Goal: Information Seeking & Learning: Learn about a topic

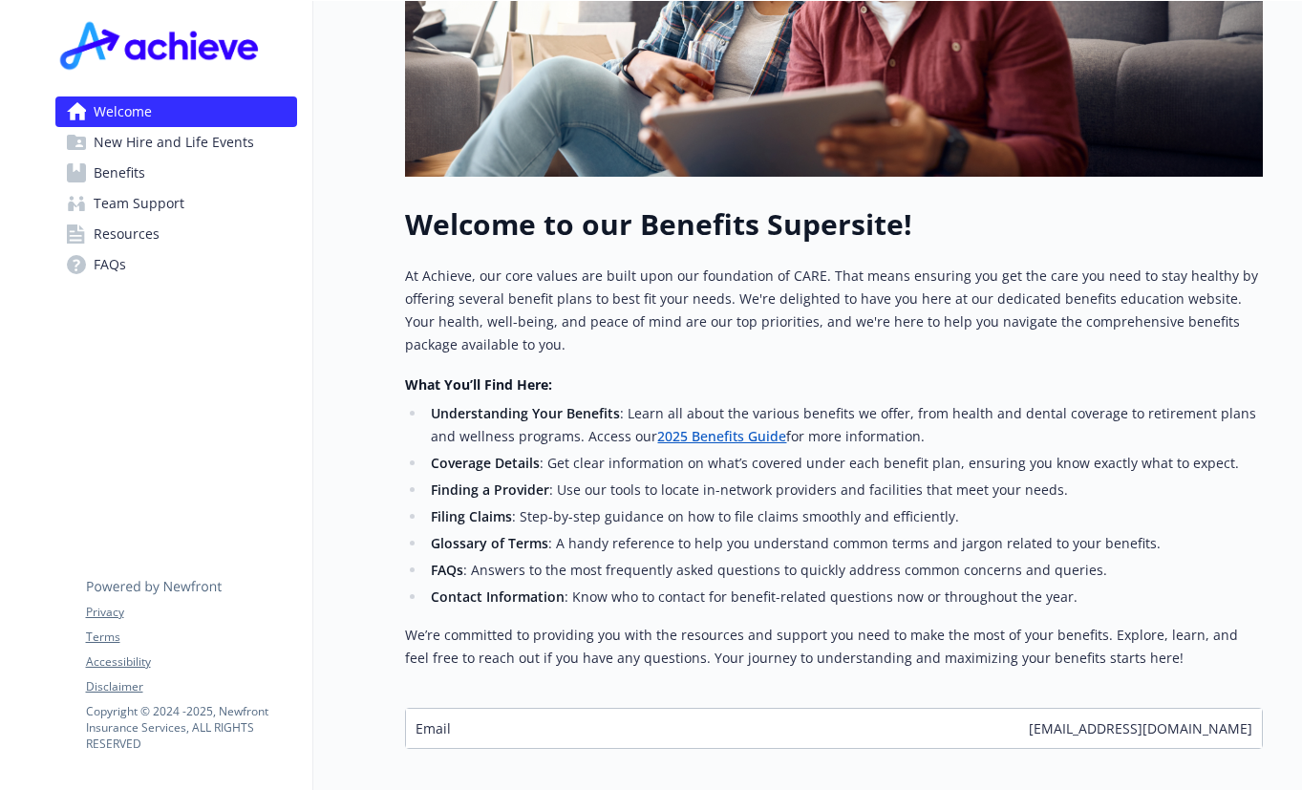
scroll to position [589, 0]
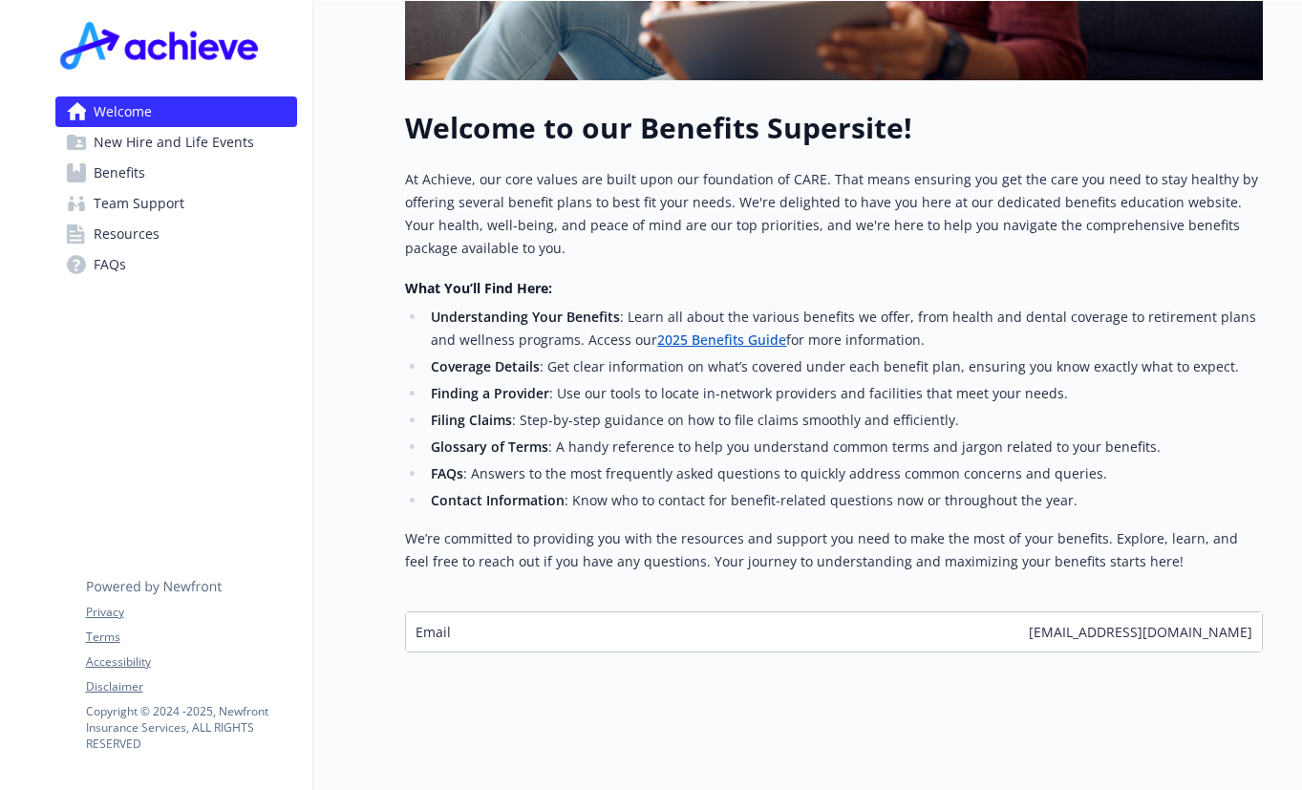
click at [153, 151] on span "New Hire and Life Events" at bounding box center [174, 142] width 161 height 31
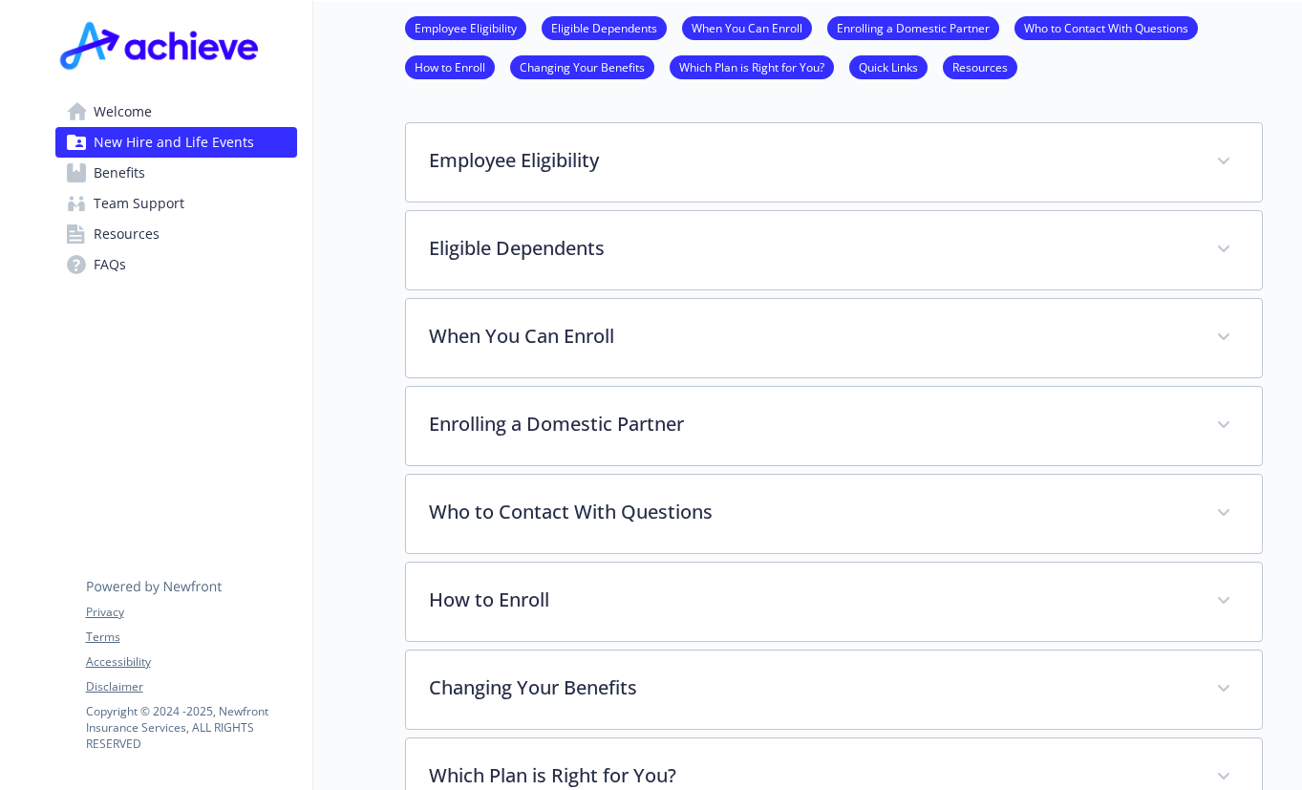
scroll to position [111, 0]
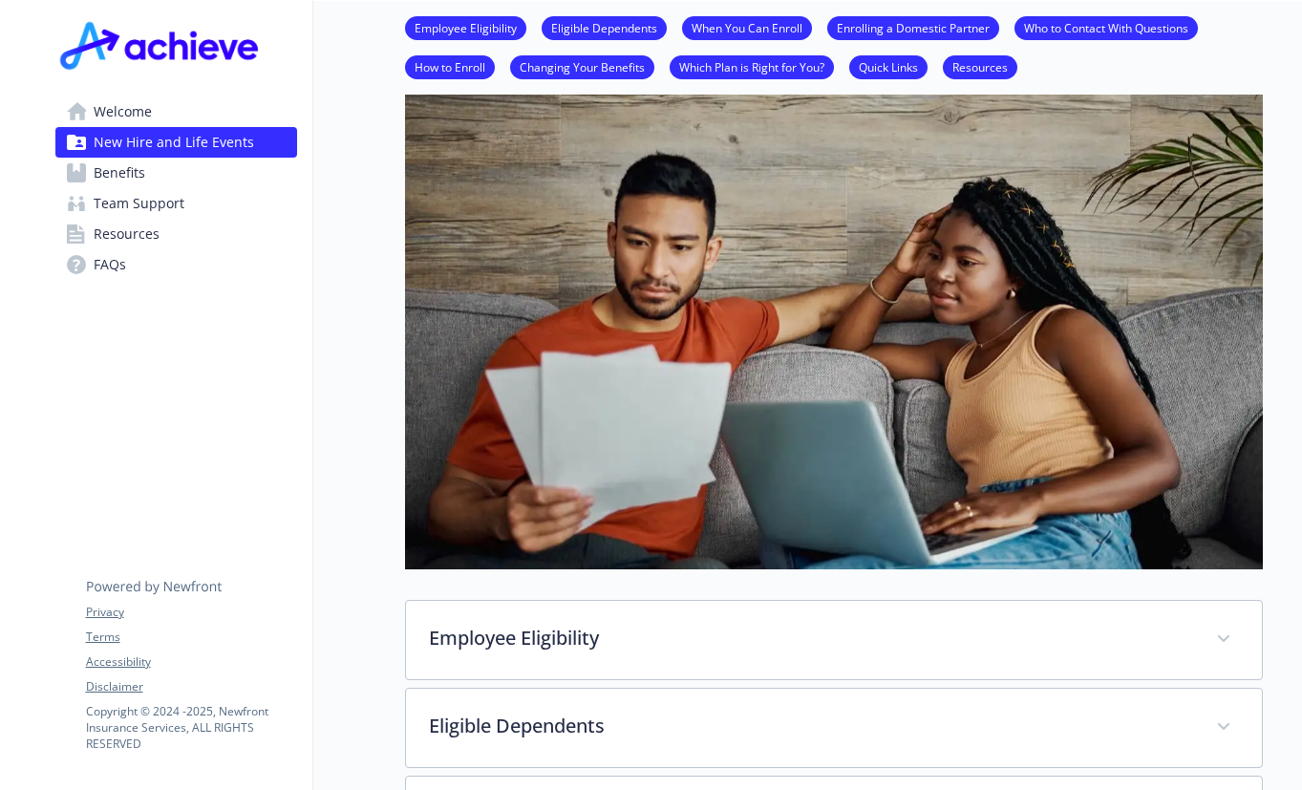
drag, startPoint x: 110, startPoint y: 168, endPoint x: 124, endPoint y: 172, distance: 14.8
click at [112, 168] on span "Benefits" at bounding box center [120, 173] width 52 height 31
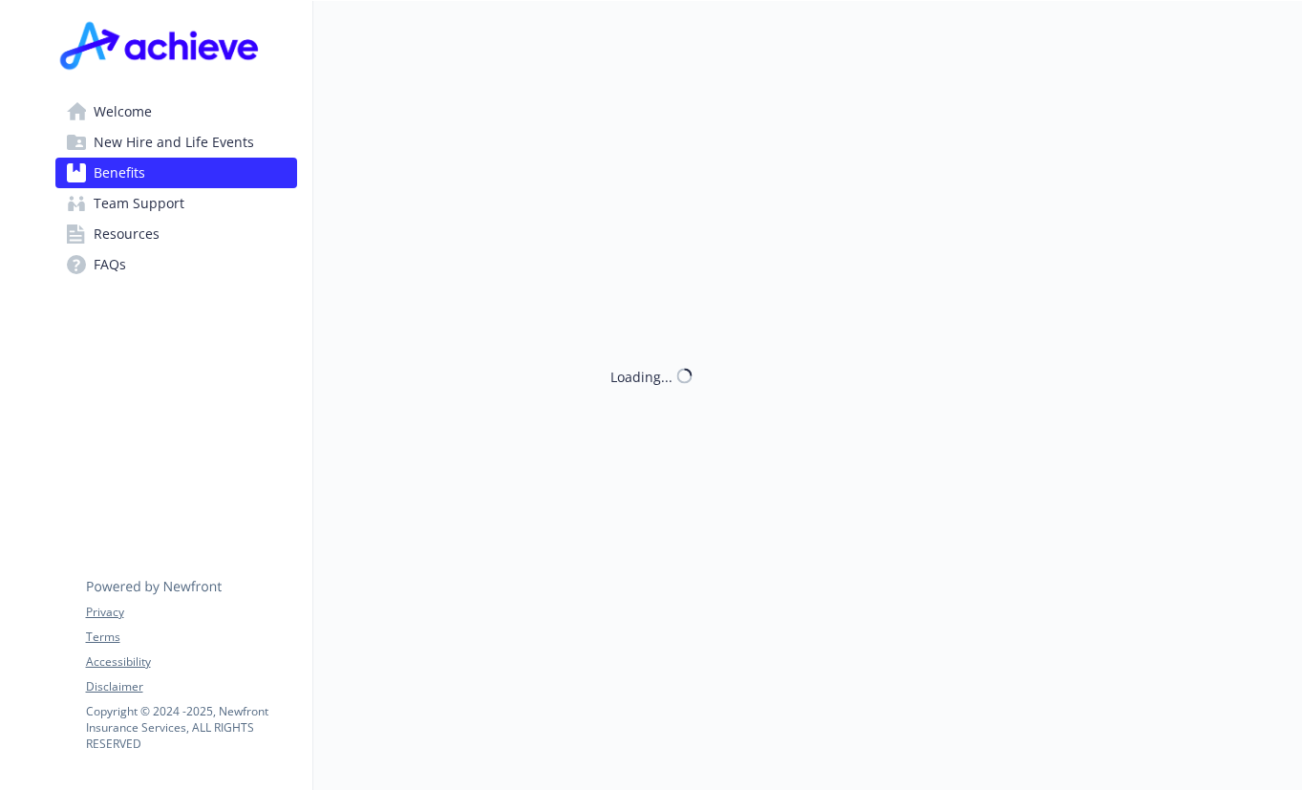
scroll to position [111, 0]
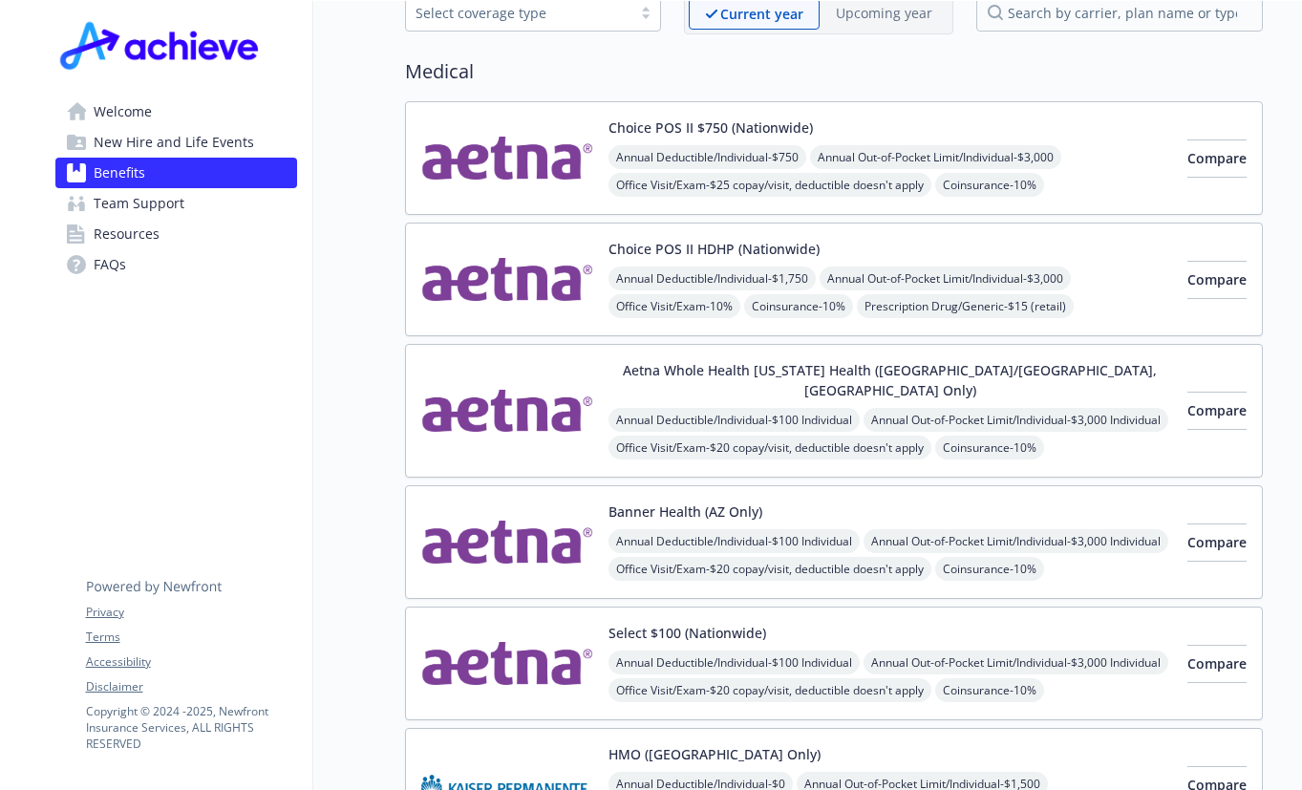
click at [152, 241] on span "Resources" at bounding box center [127, 234] width 66 height 31
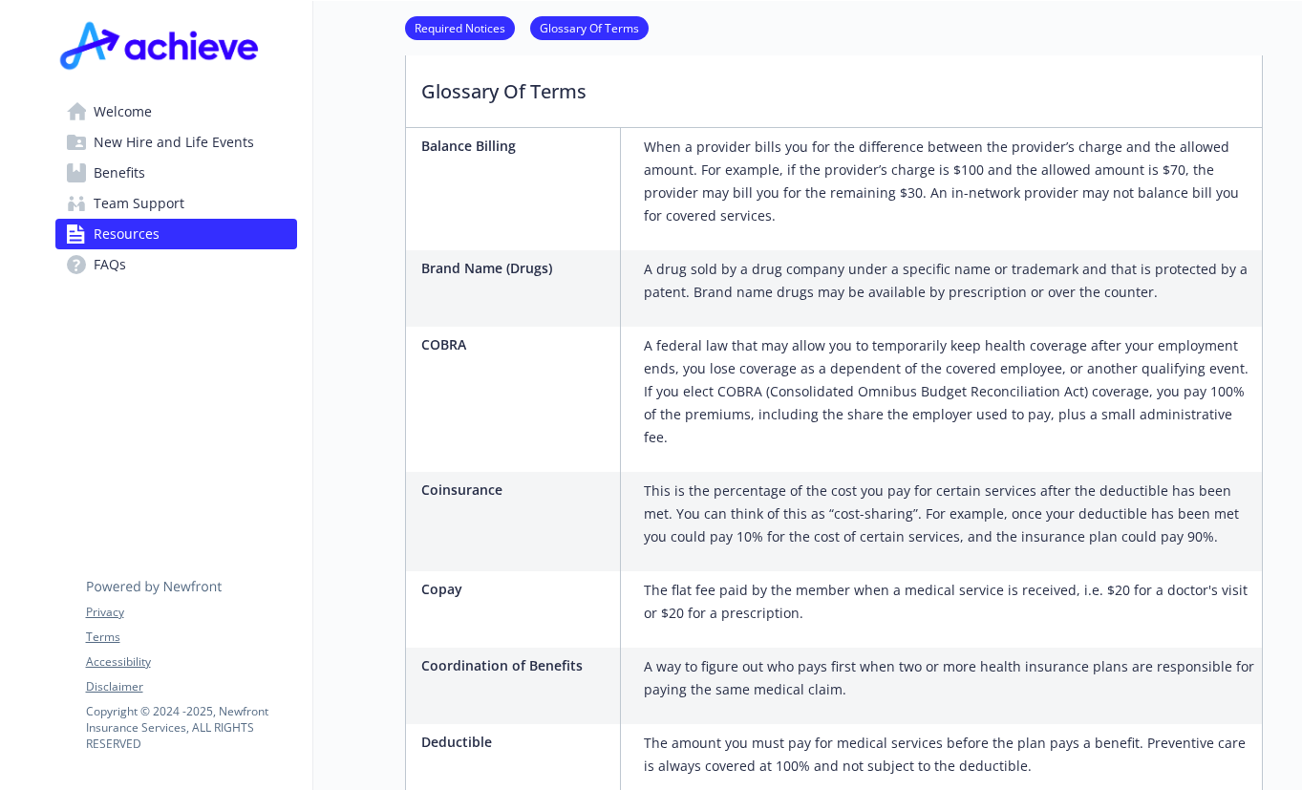
scroll to position [493, 0]
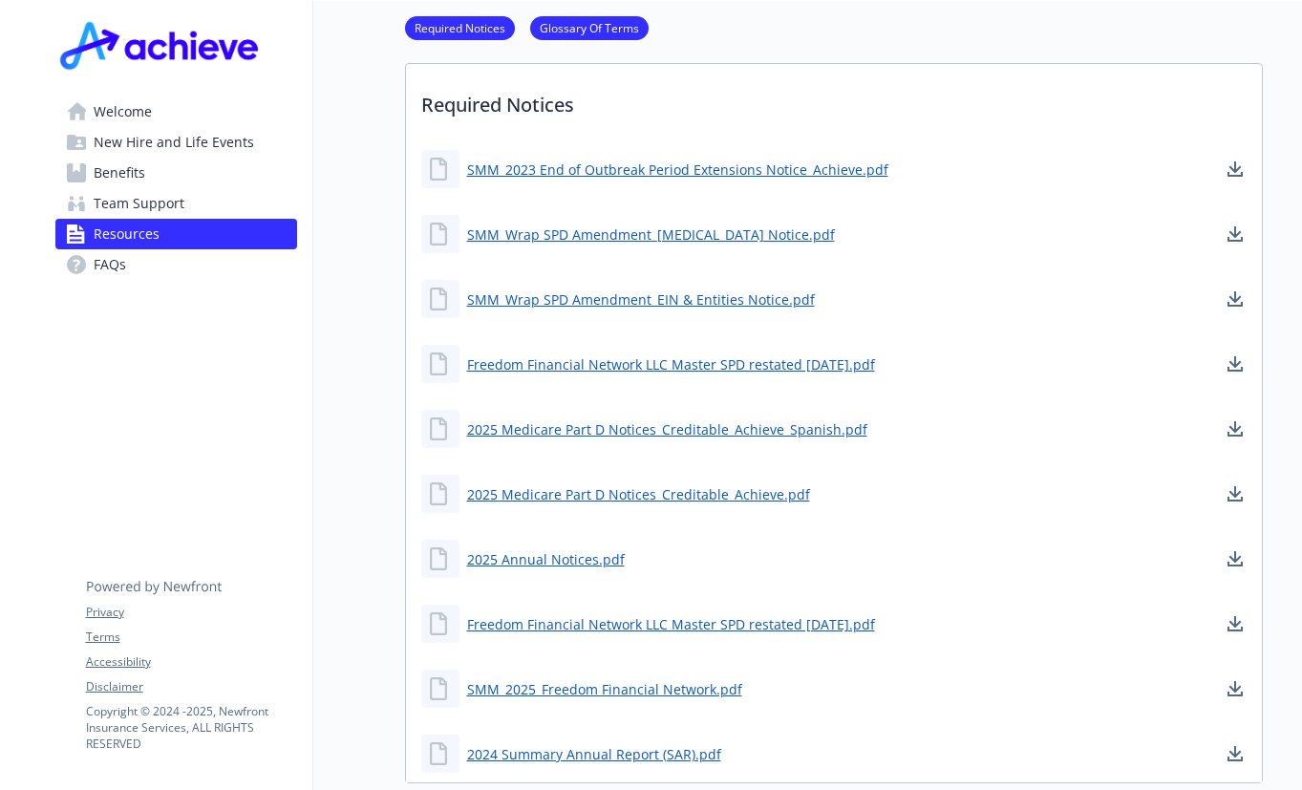
click at [122, 271] on span "FAQs" at bounding box center [110, 264] width 32 height 31
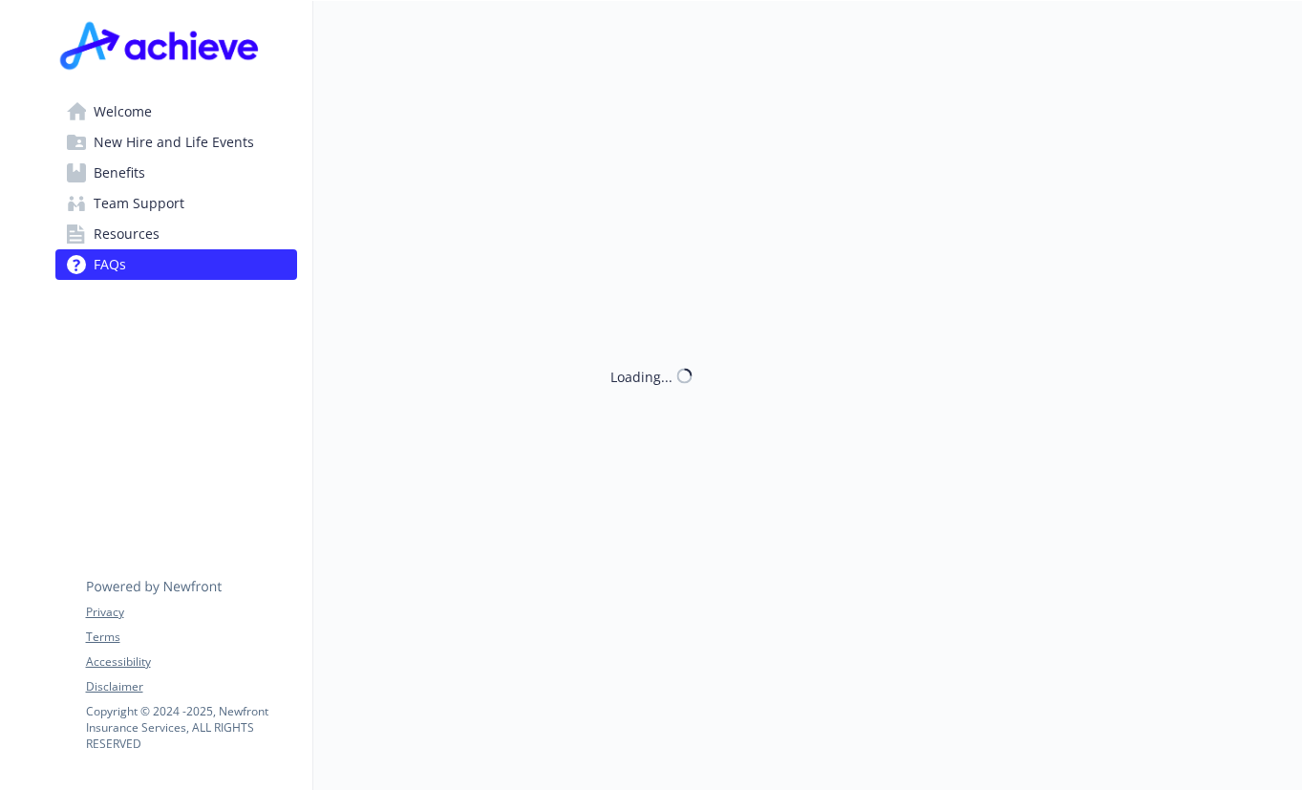
scroll to position [493, 0]
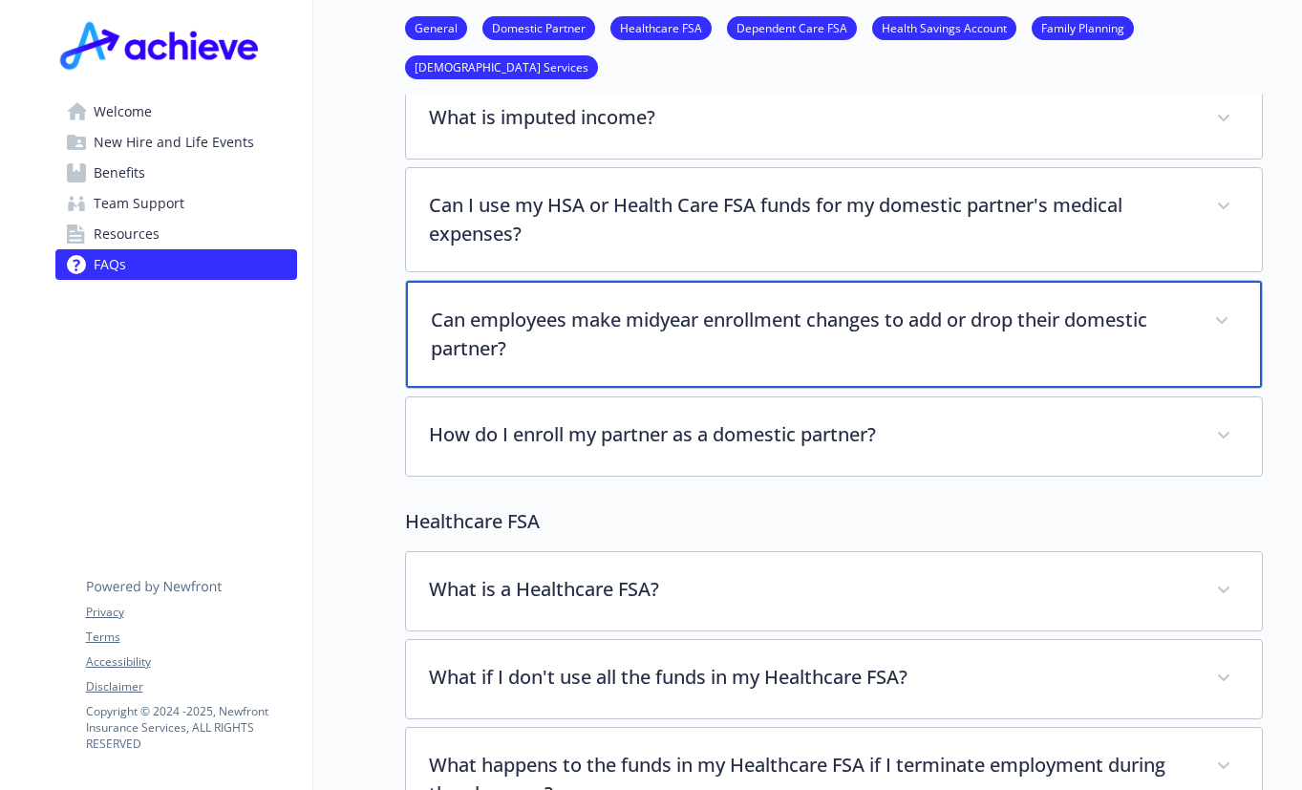
click at [1160, 341] on p "Can employees make midyear enrollment changes to add or drop their domestic par…" at bounding box center [811, 334] width 761 height 57
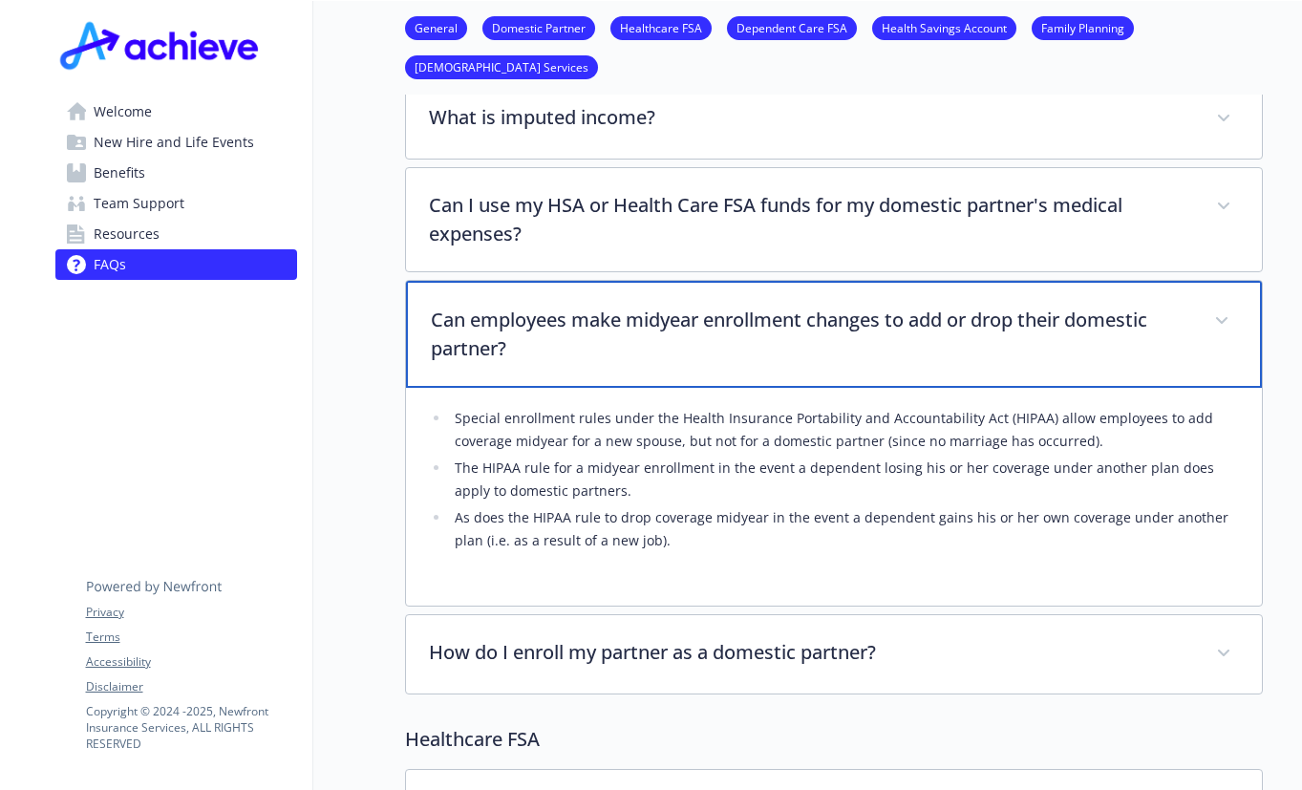
click at [1161, 341] on p "Can employees make midyear enrollment changes to add or drop their domestic par…" at bounding box center [811, 334] width 761 height 57
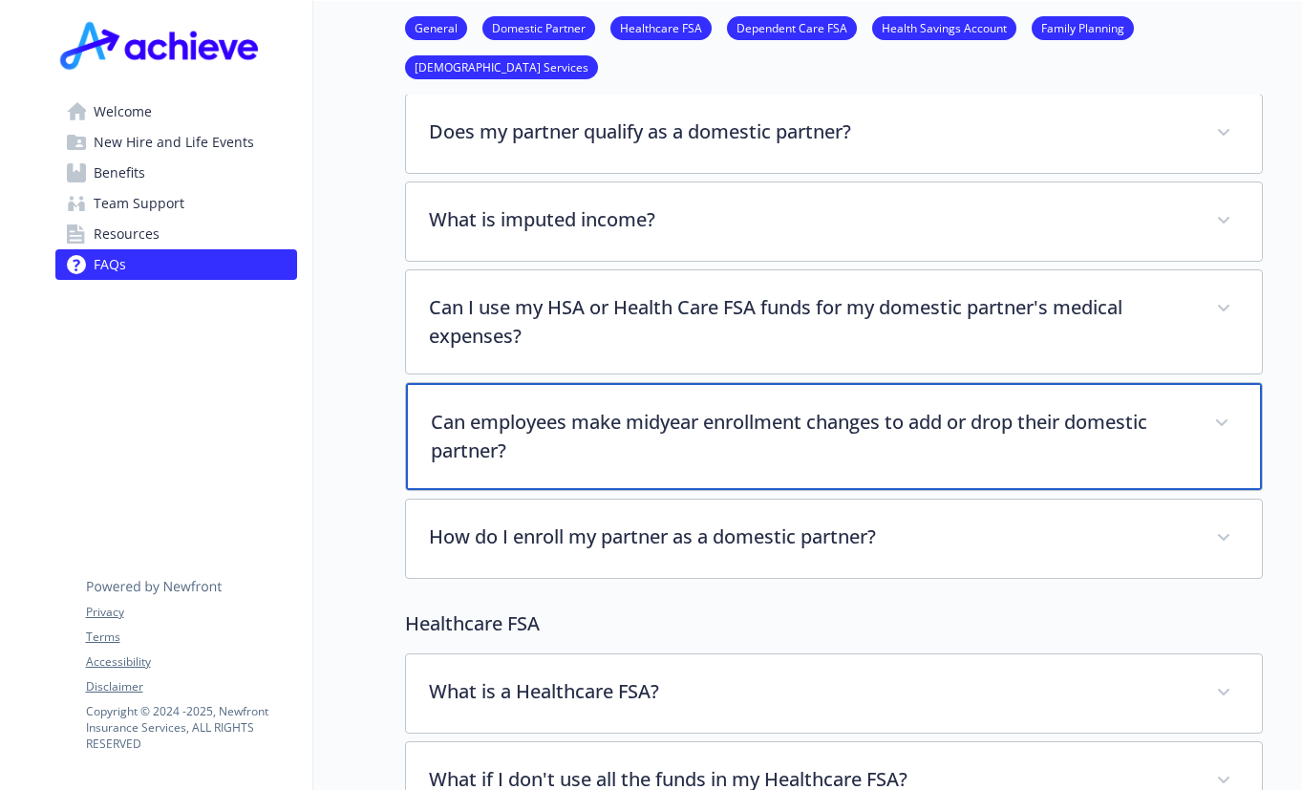
scroll to position [295, 0]
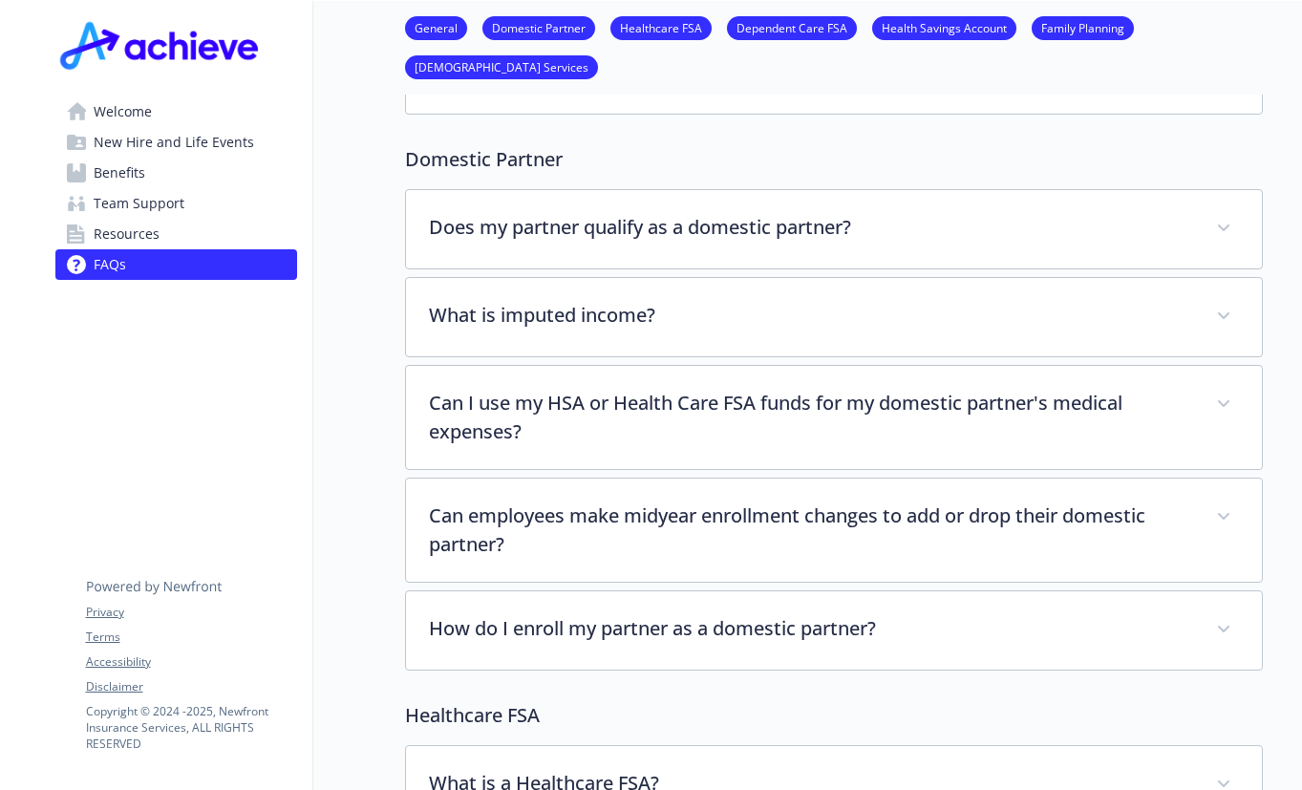
click at [125, 117] on span "Welcome" at bounding box center [123, 112] width 58 height 31
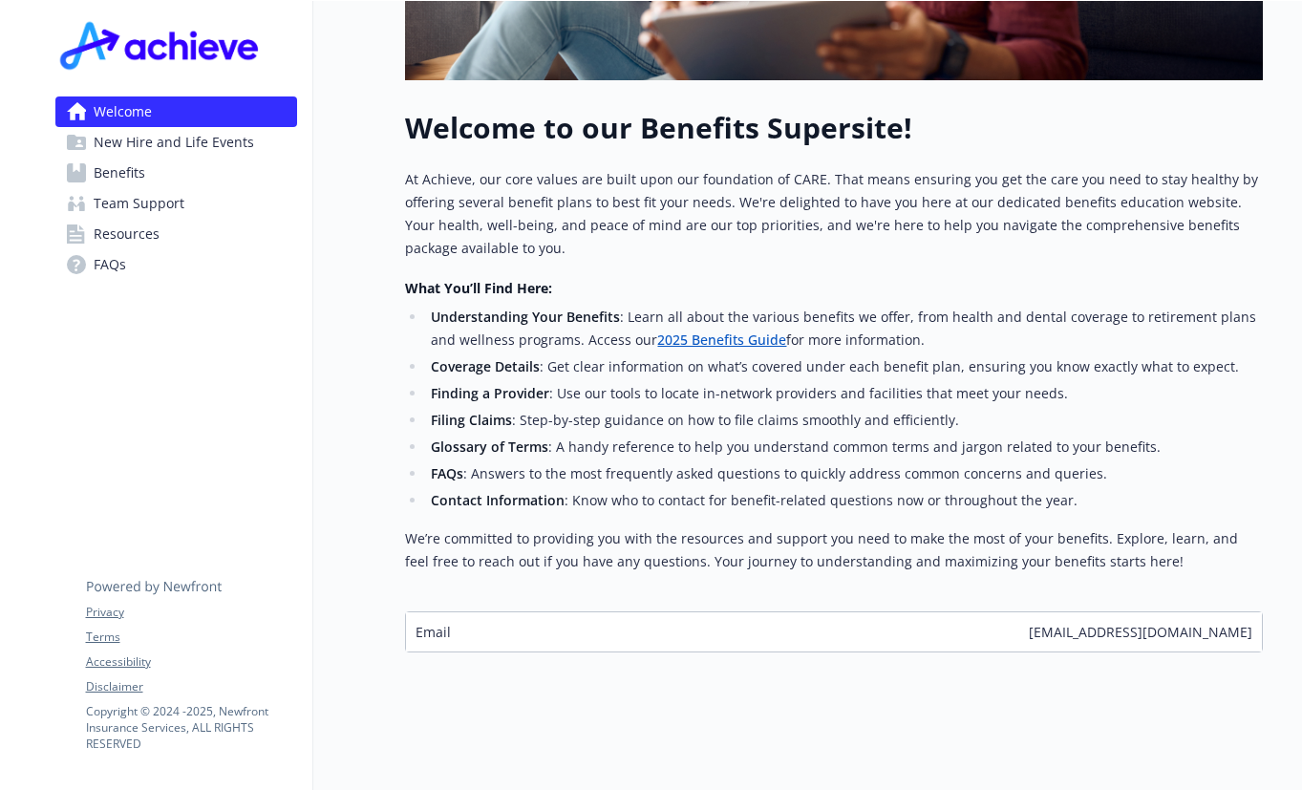
scroll to position [398, 0]
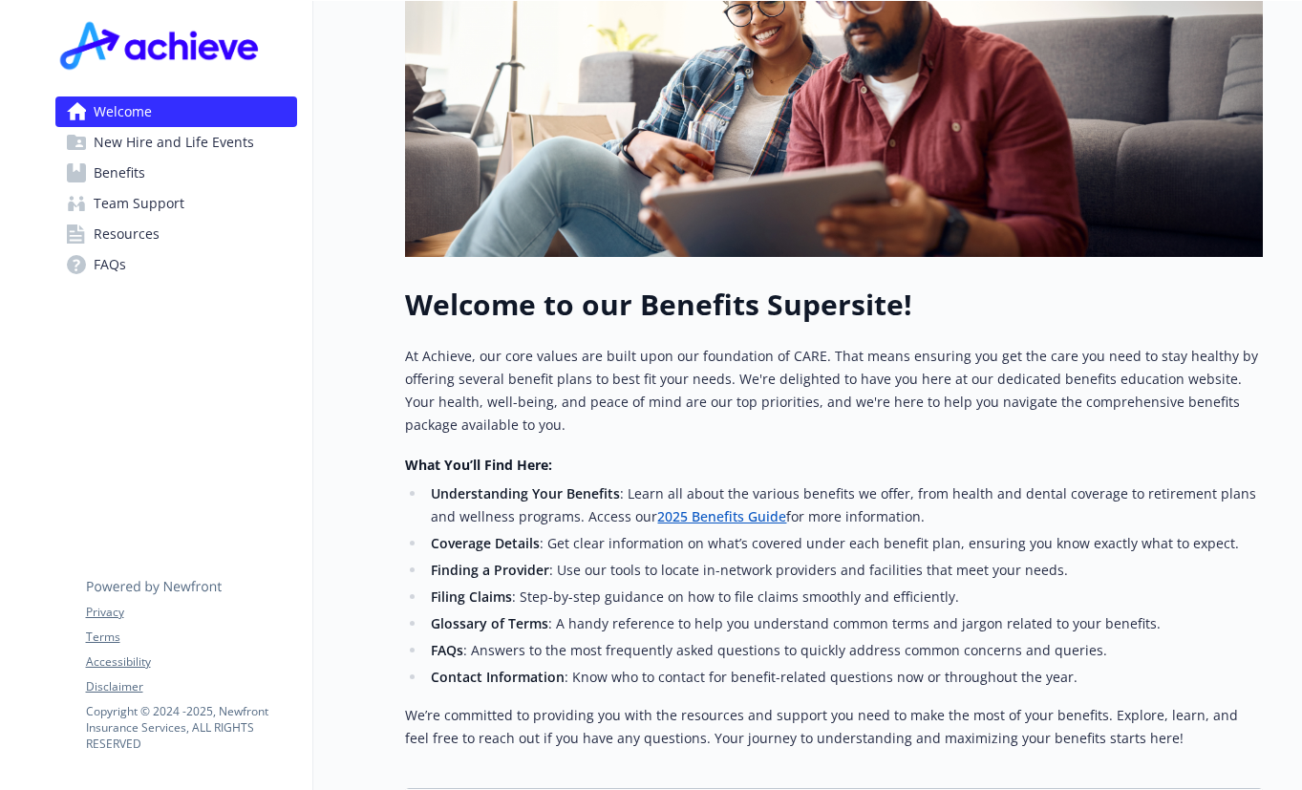
click at [751, 517] on link "2025 Benefits Guide" at bounding box center [721, 516] width 129 height 18
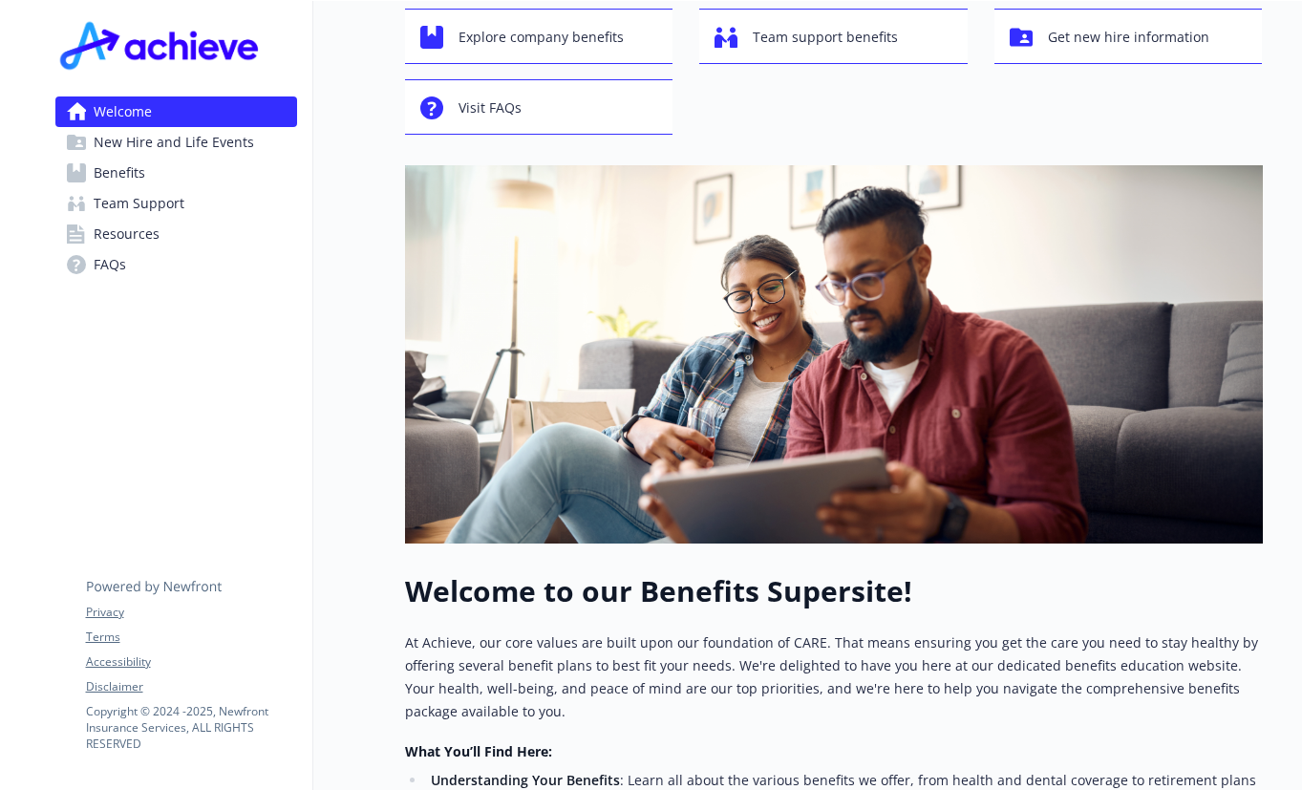
scroll to position [589, 0]
